Goal: Find specific page/section: Find specific page/section

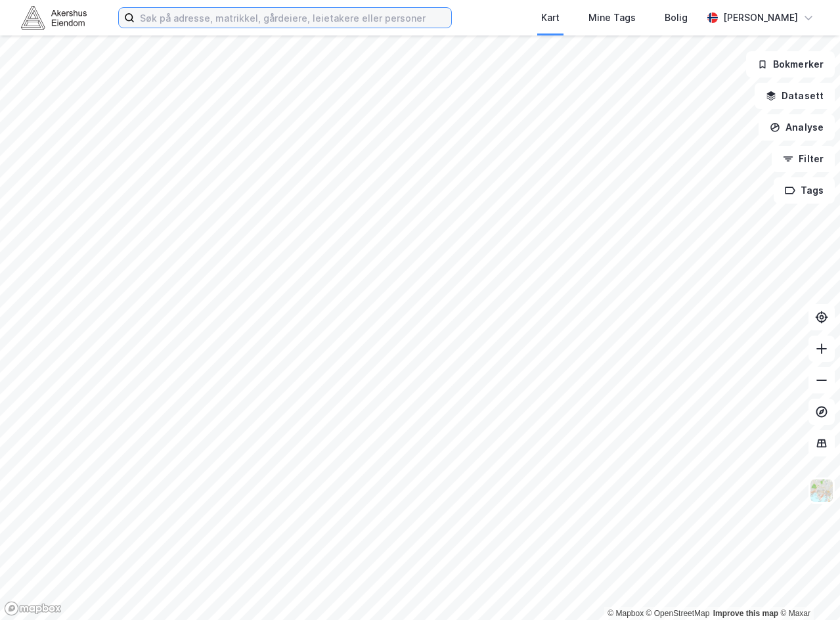
click at [225, 20] on input at bounding box center [293, 18] width 317 height 20
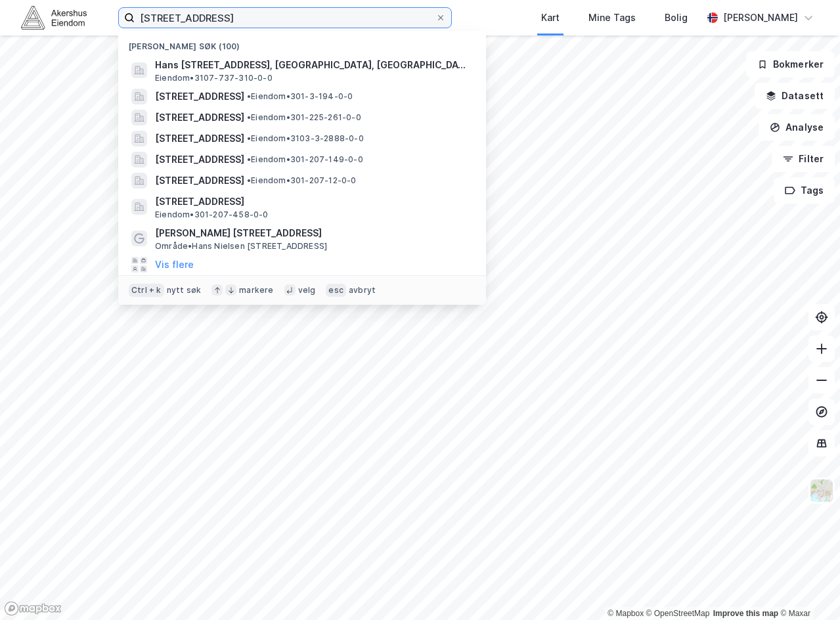
type input "[STREET_ADDRESS]"
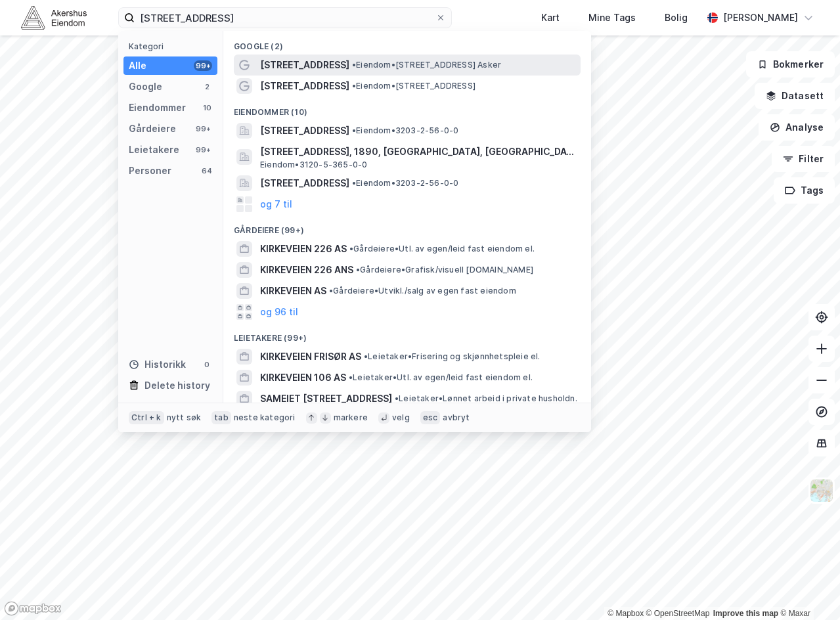
click at [286, 65] on span "[STREET_ADDRESS]" at bounding box center [304, 65] width 89 height 16
